Goal: Information Seeking & Learning: Learn about a topic

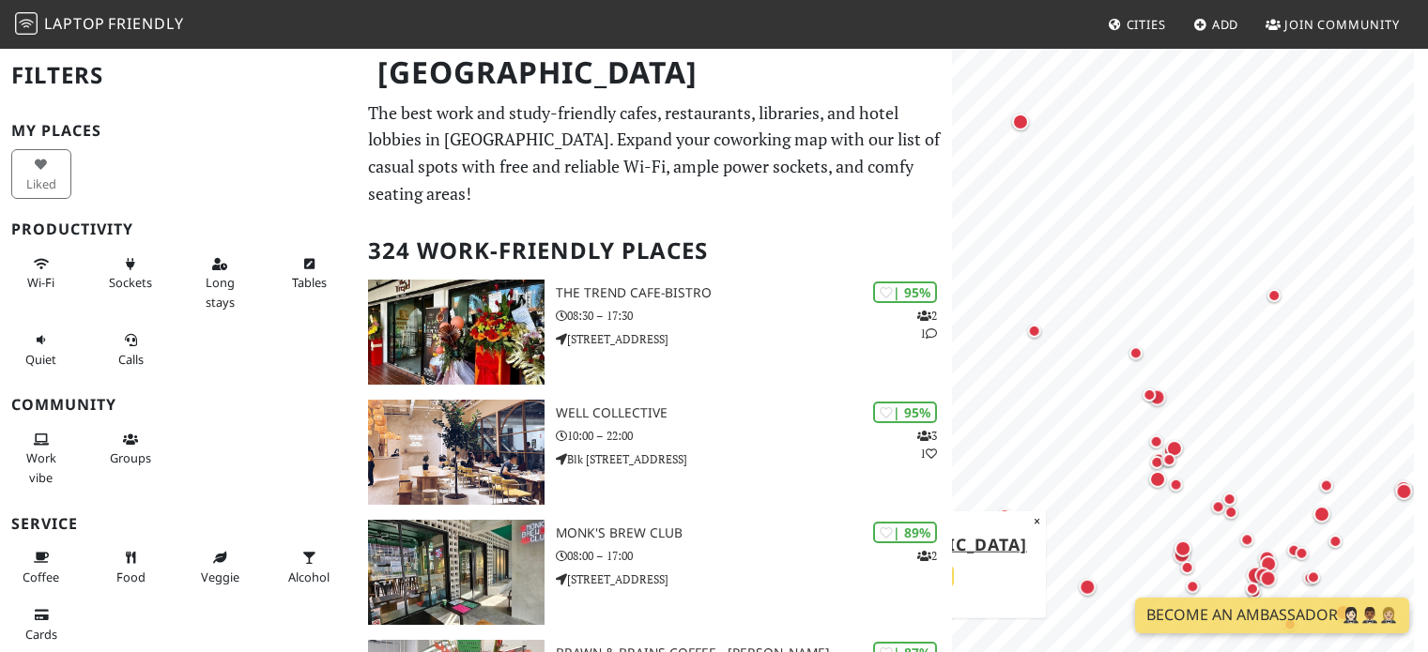
click at [971, 581] on div "© OpenStreetMap contributors | MapLibre National Library 64% ×" at bounding box center [1190, 373] width 476 height 652
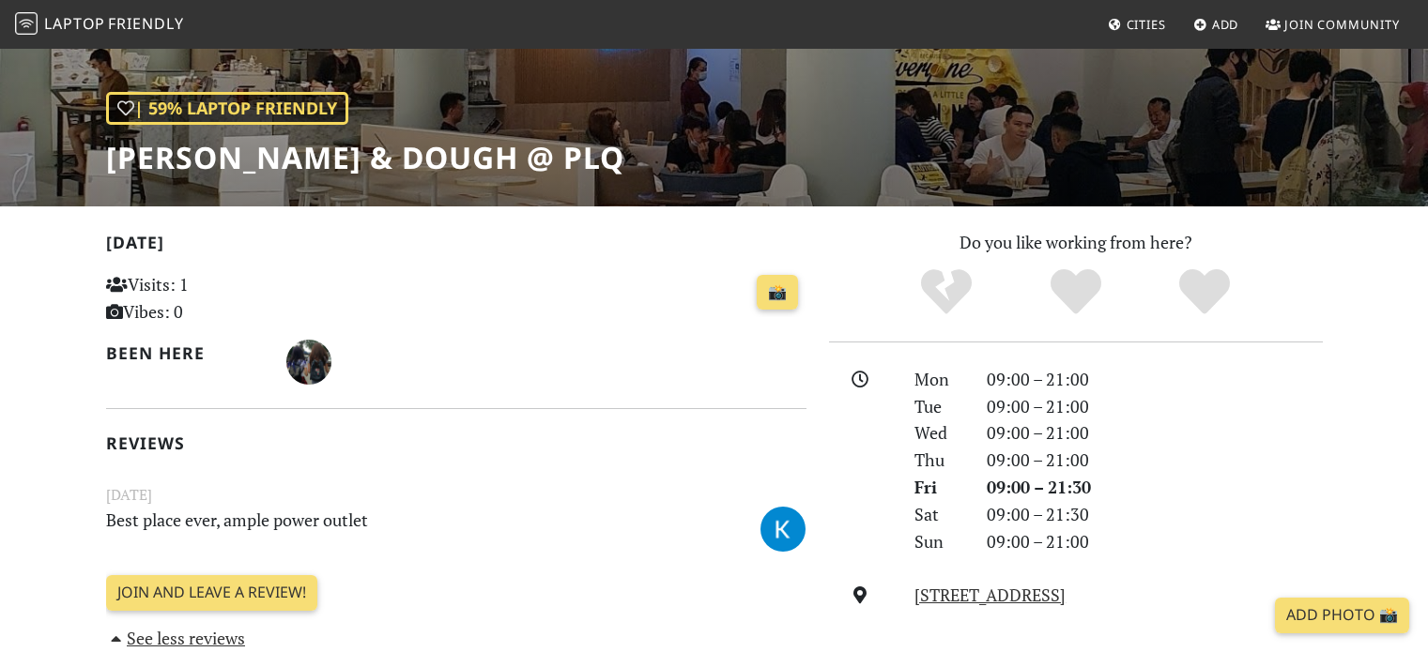
scroll to position [94, 0]
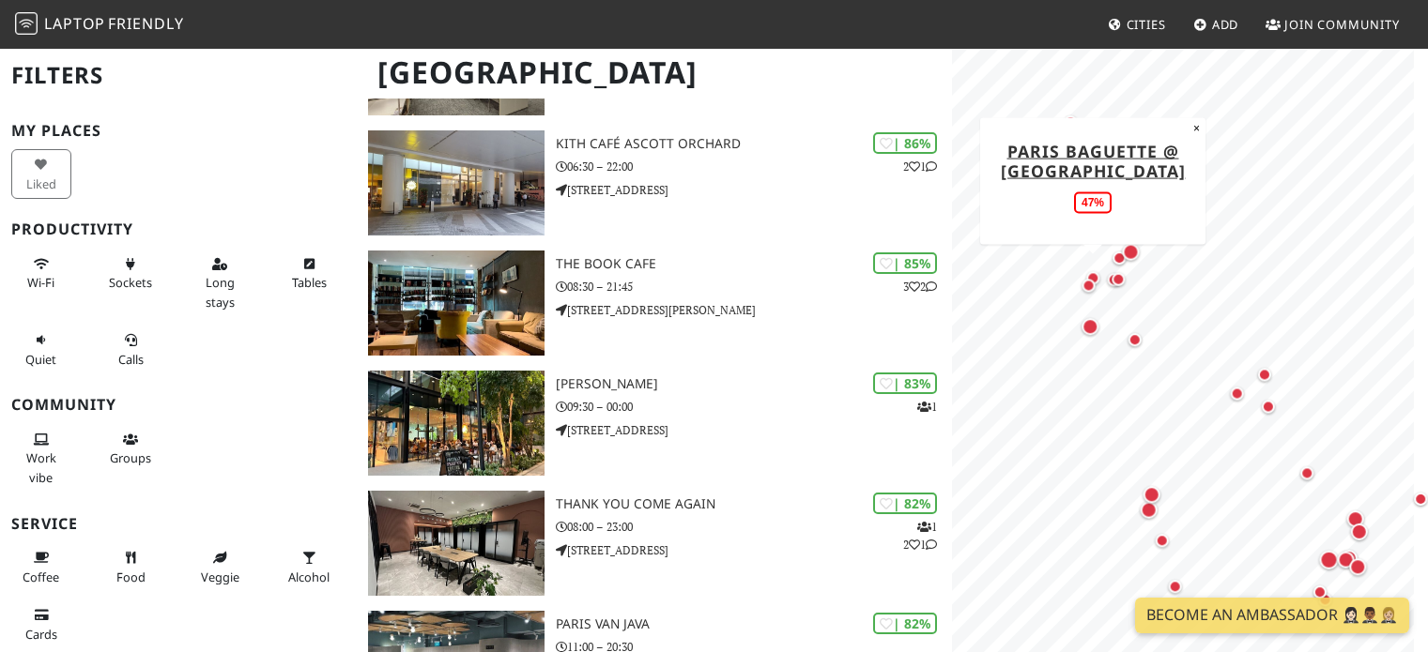
scroll to position [656, 0]
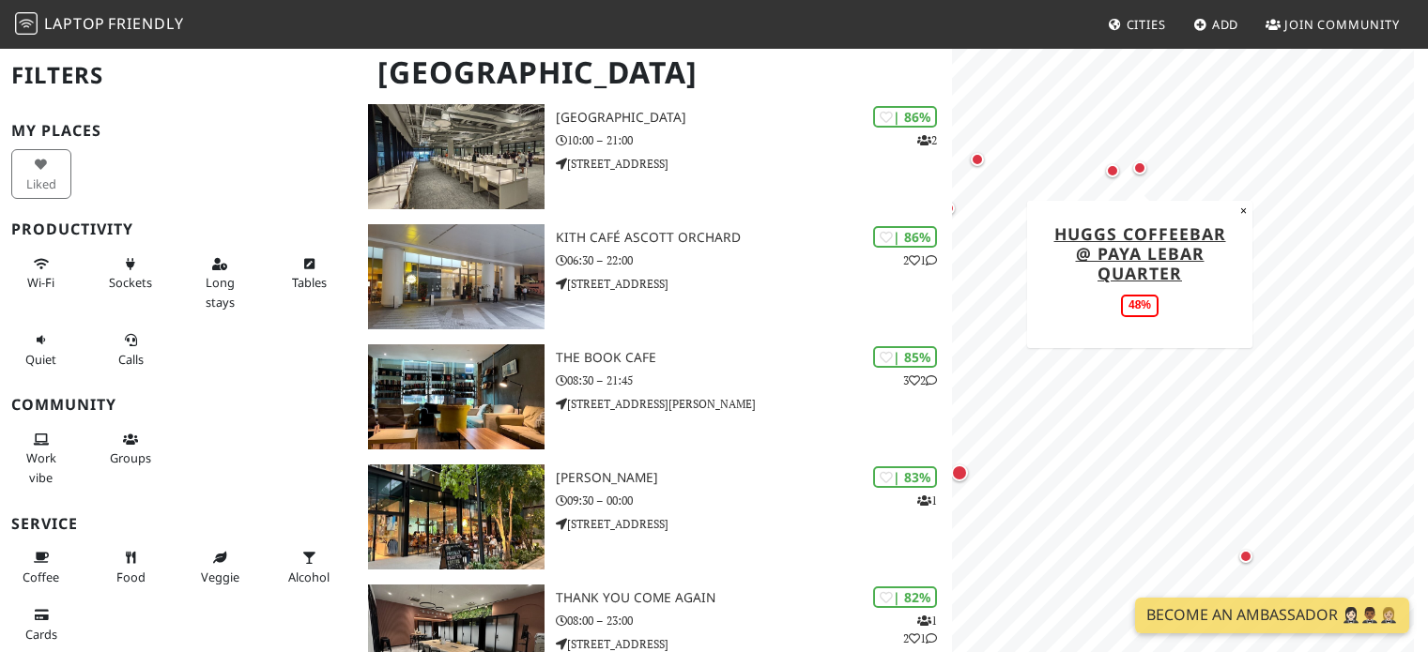
click at [1146, 174] on div "Map marker" at bounding box center [1139, 168] width 23 height 23
